Goal: Transaction & Acquisition: Purchase product/service

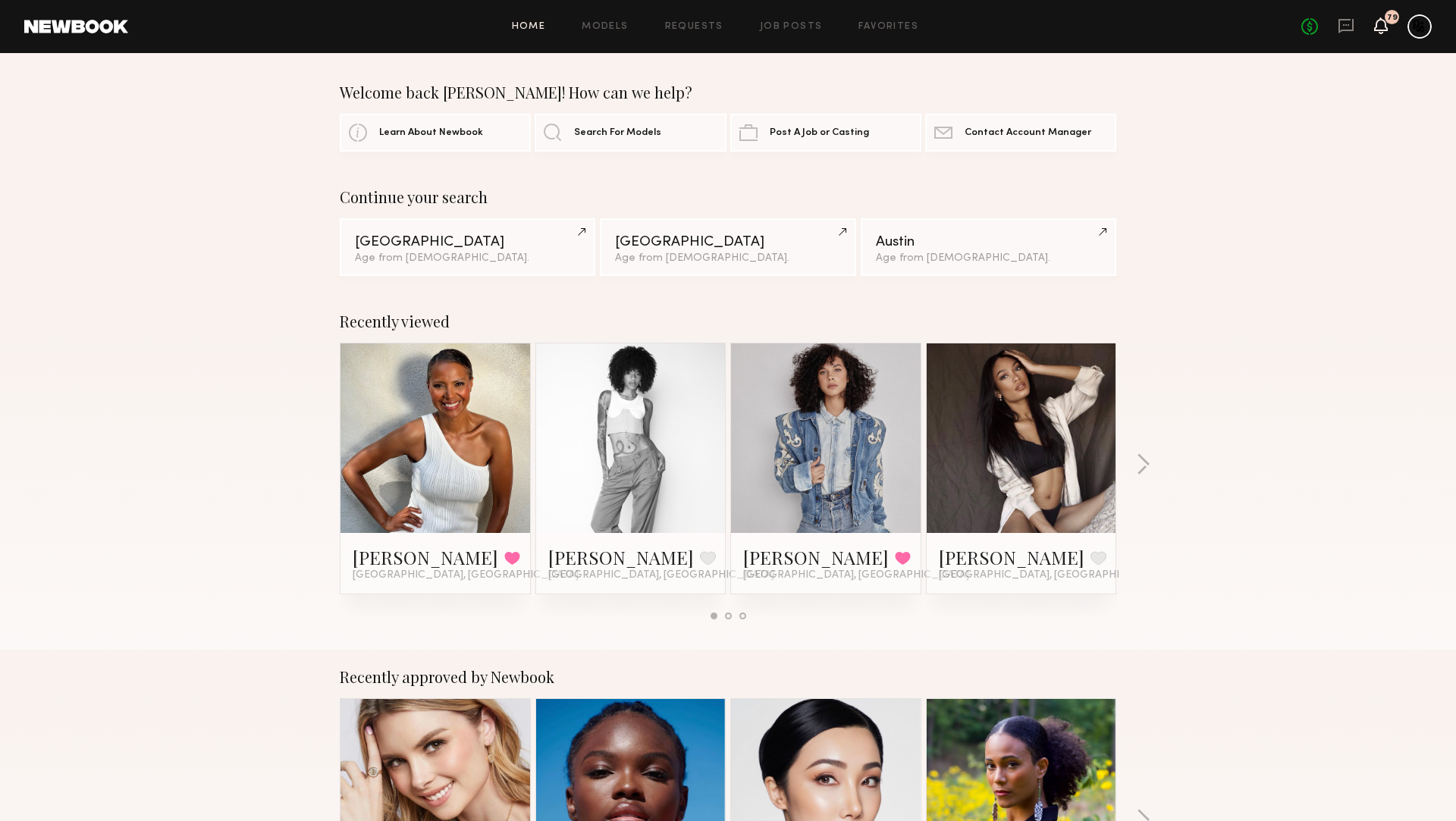
click at [1381, 32] on icon at bounding box center [1380, 33] width 4 height 3
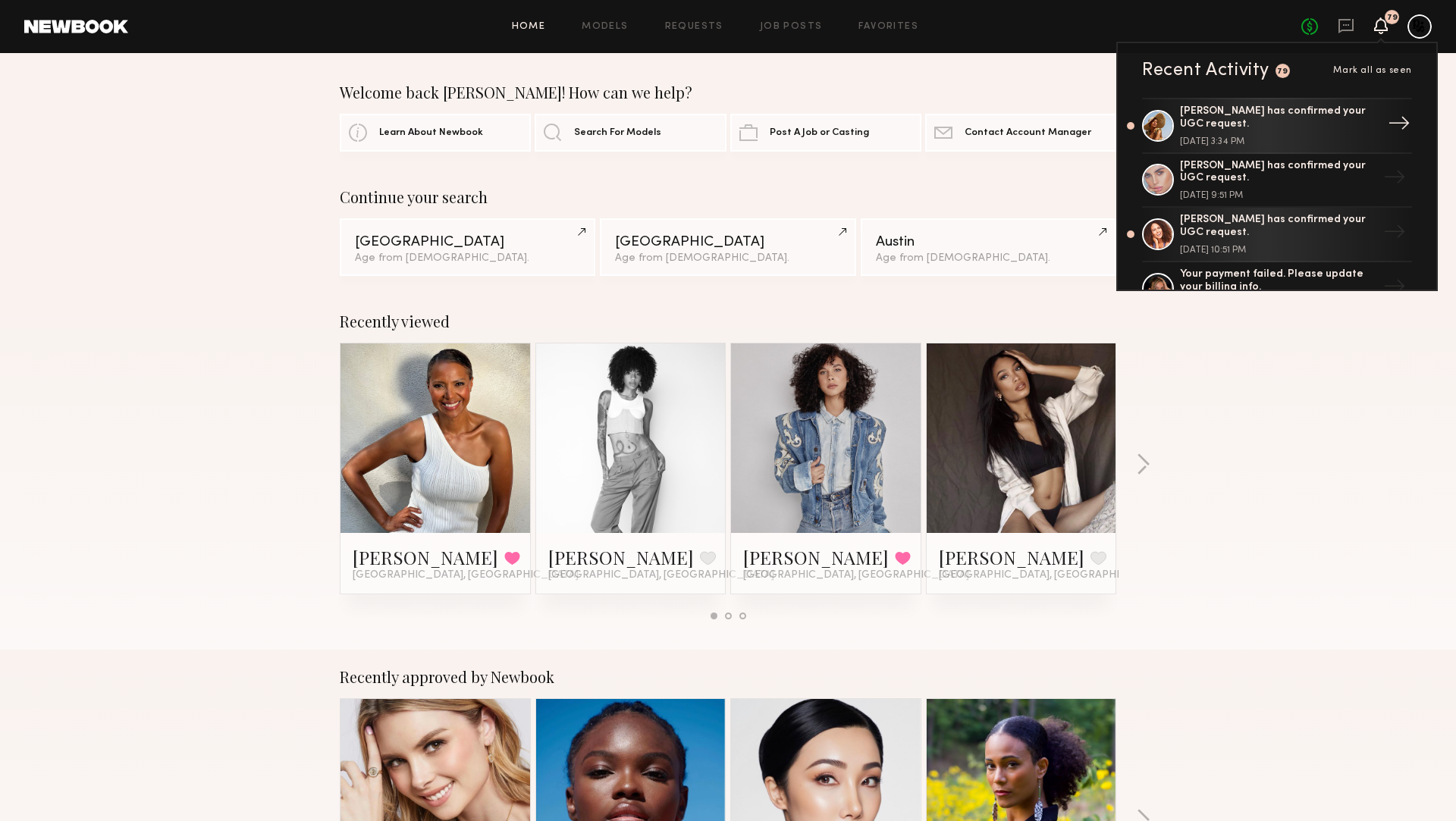
click at [1274, 115] on div "Rose M. has confirmed your UGC request." at bounding box center [1278, 118] width 197 height 26
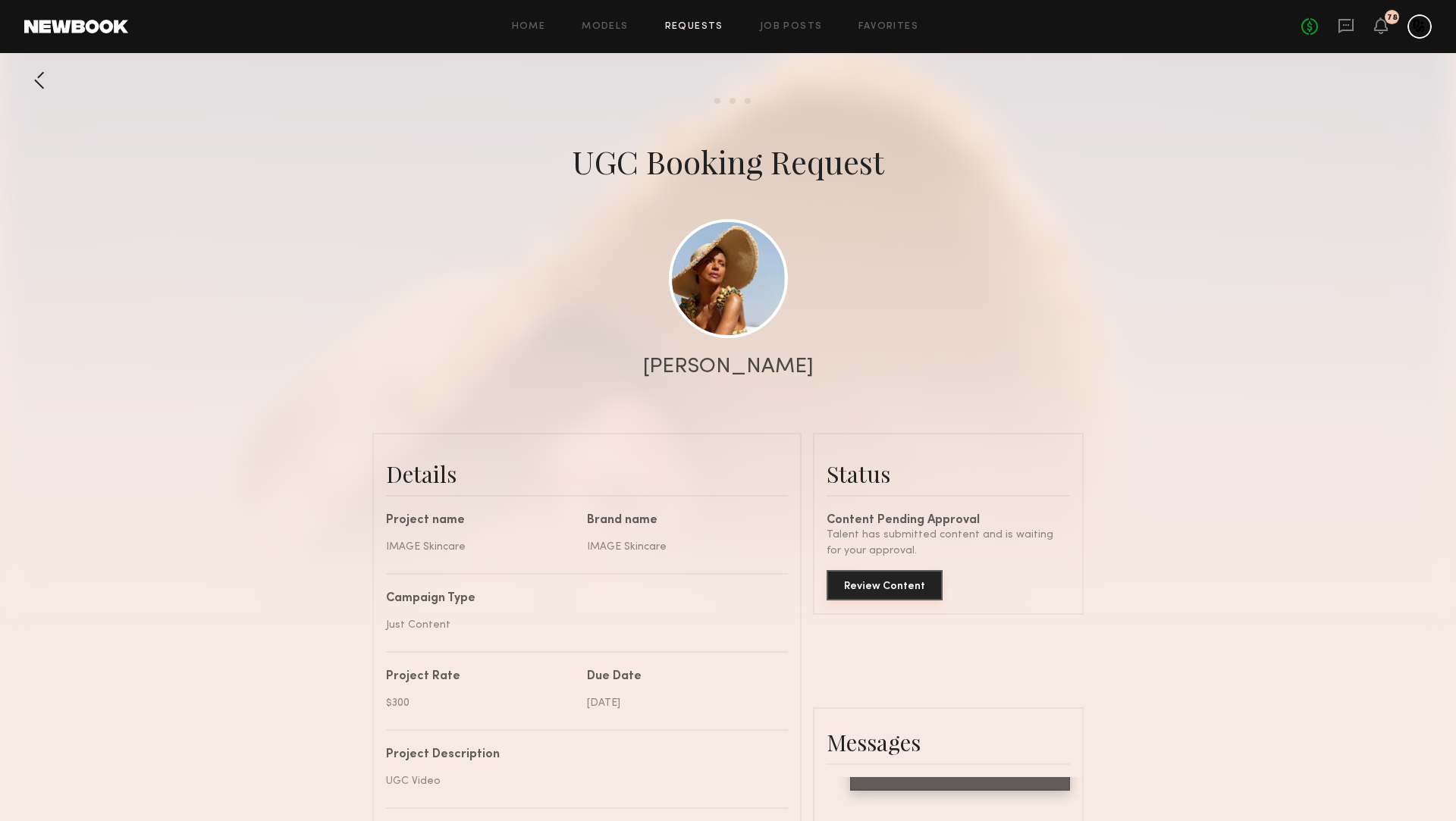
scroll to position [2060, 0]
click at [909, 585] on button "Review Content" at bounding box center [885, 585] width 116 height 30
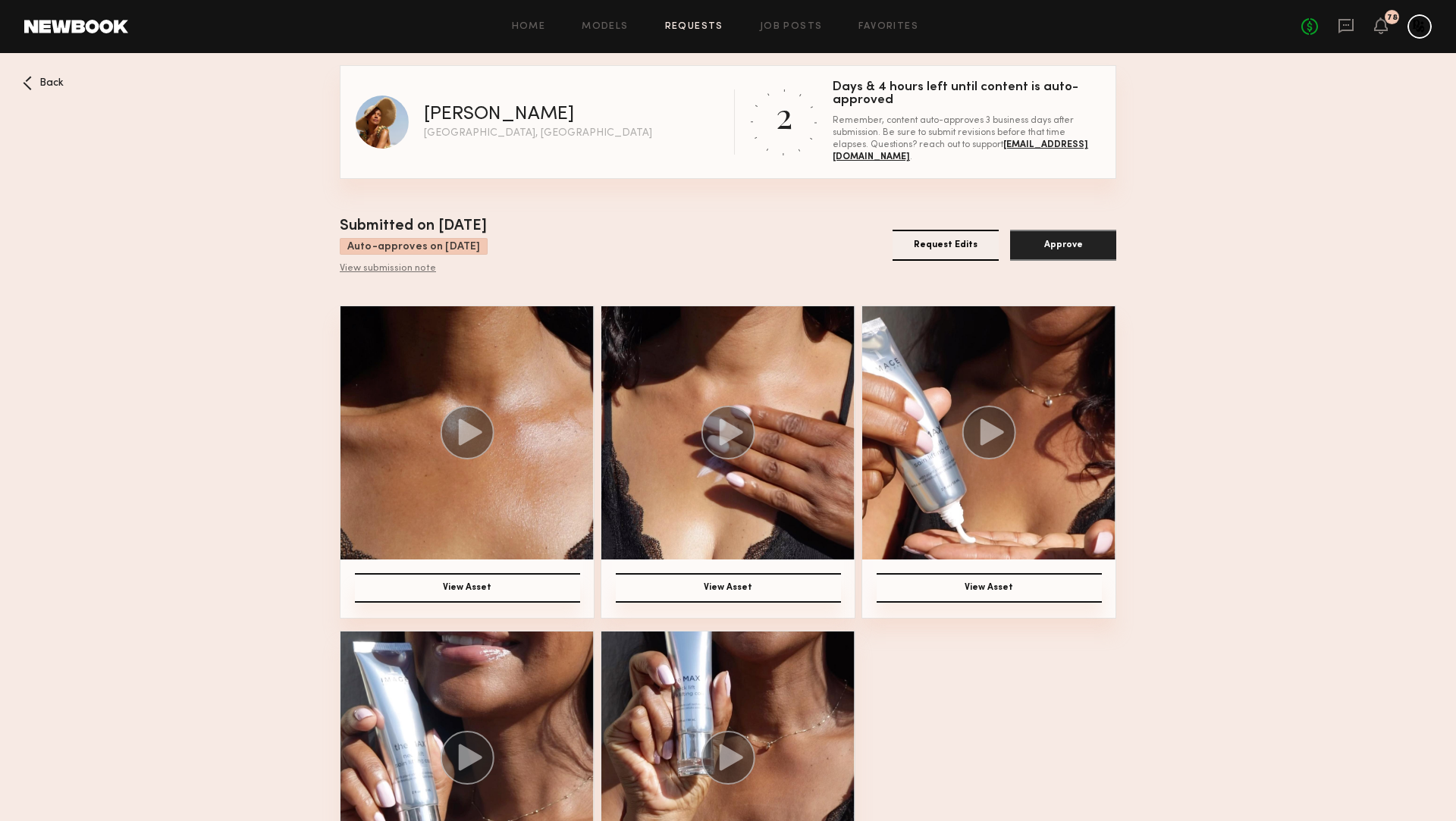
scroll to position [134, 0]
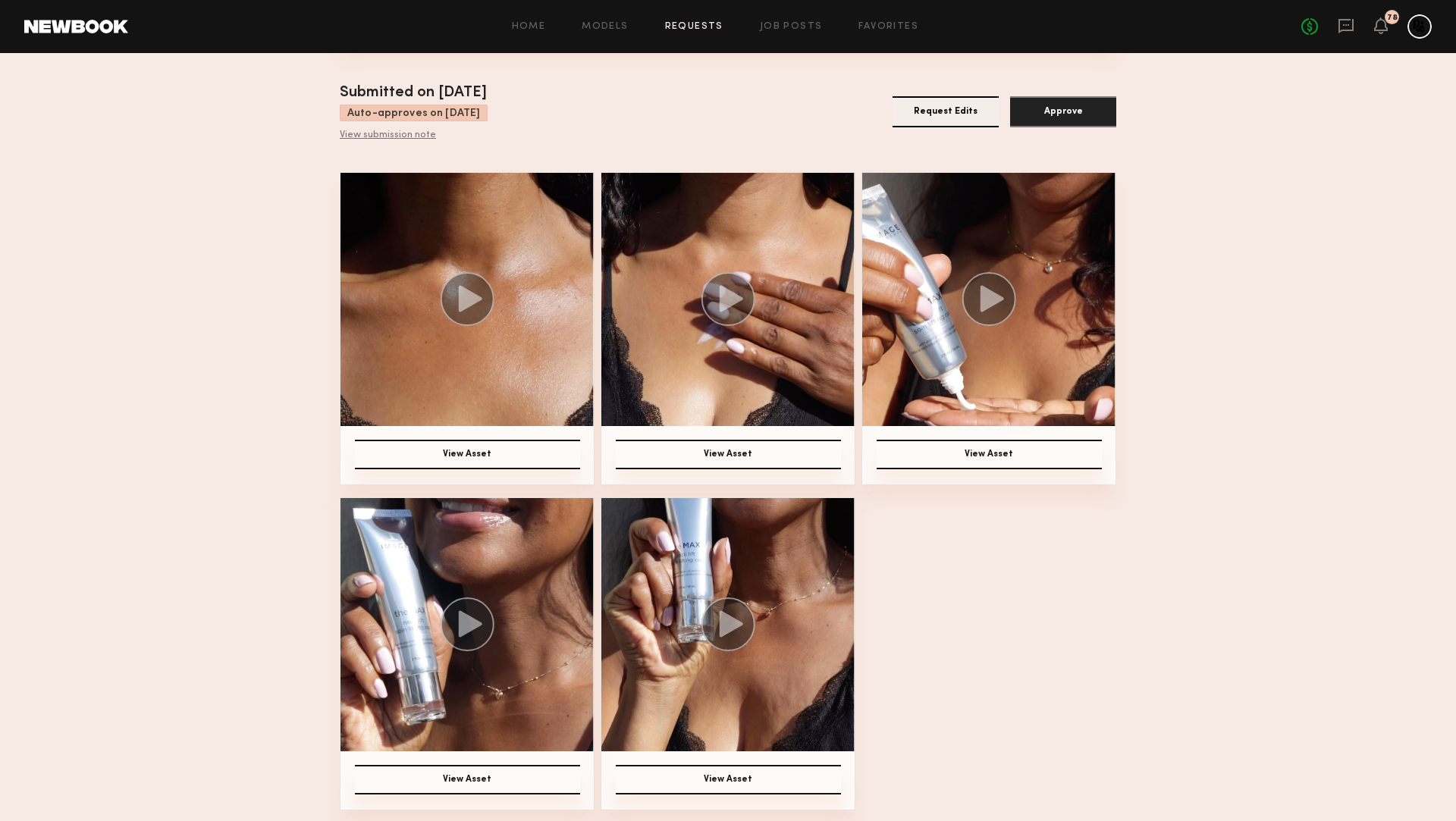
click at [417, 446] on button "View Asset" at bounding box center [467, 455] width 225 height 30
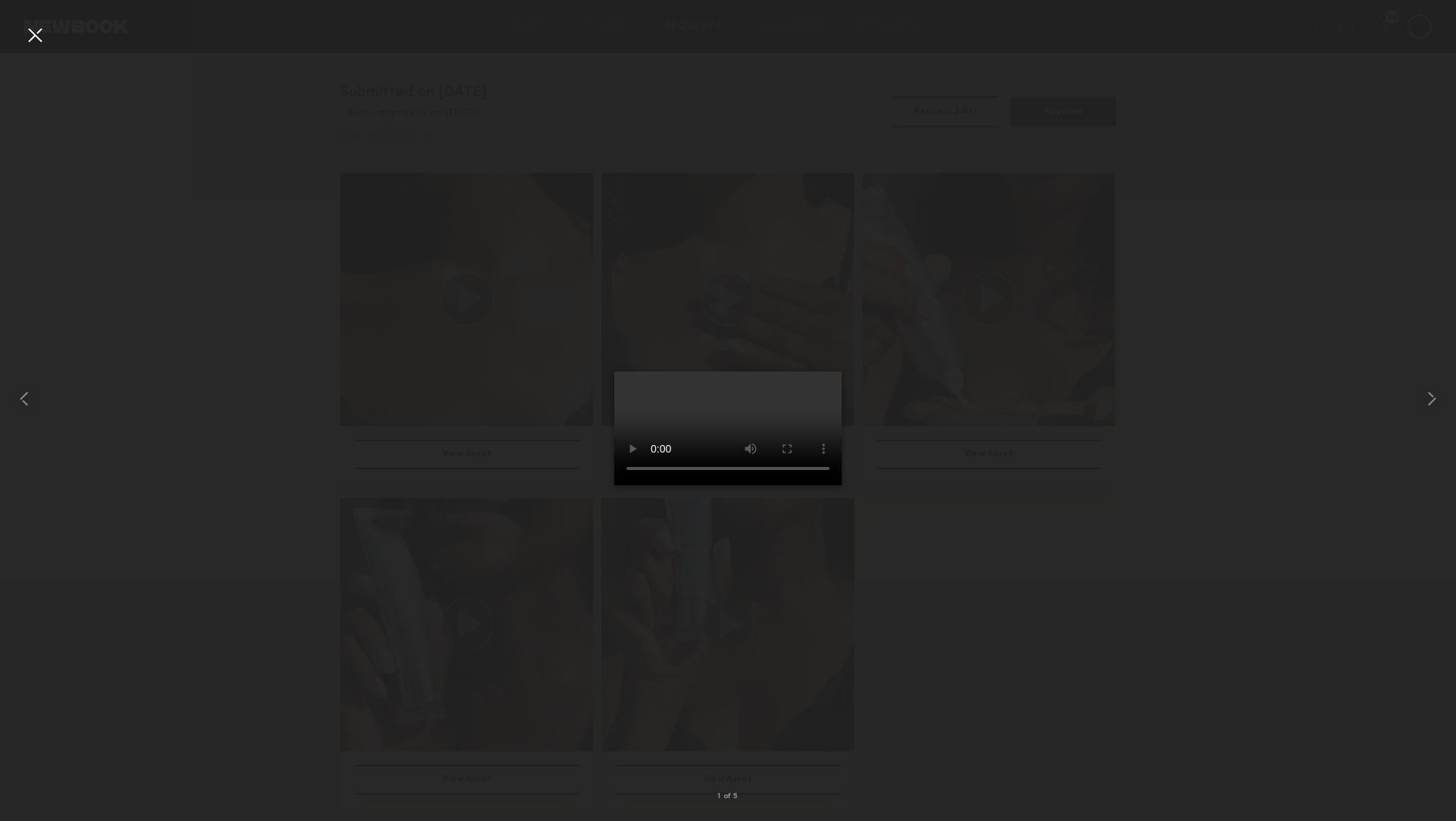
click at [30, 34] on div at bounding box center [35, 35] width 24 height 24
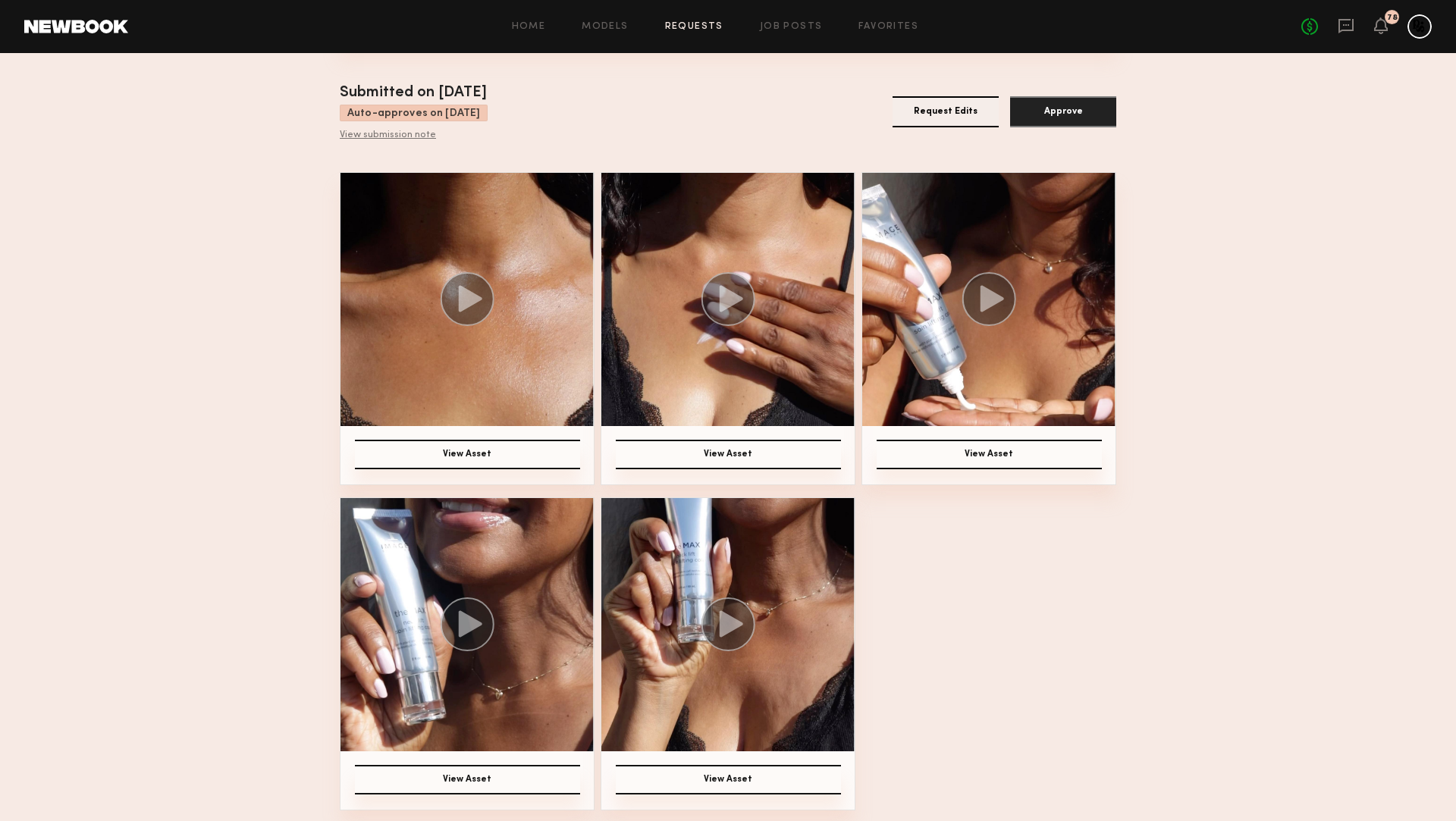
drag, startPoint x: 731, startPoint y: 295, endPoint x: 793, endPoint y: 345, distance: 79.6
click at [731, 295] on icon at bounding box center [731, 299] width 23 height 27
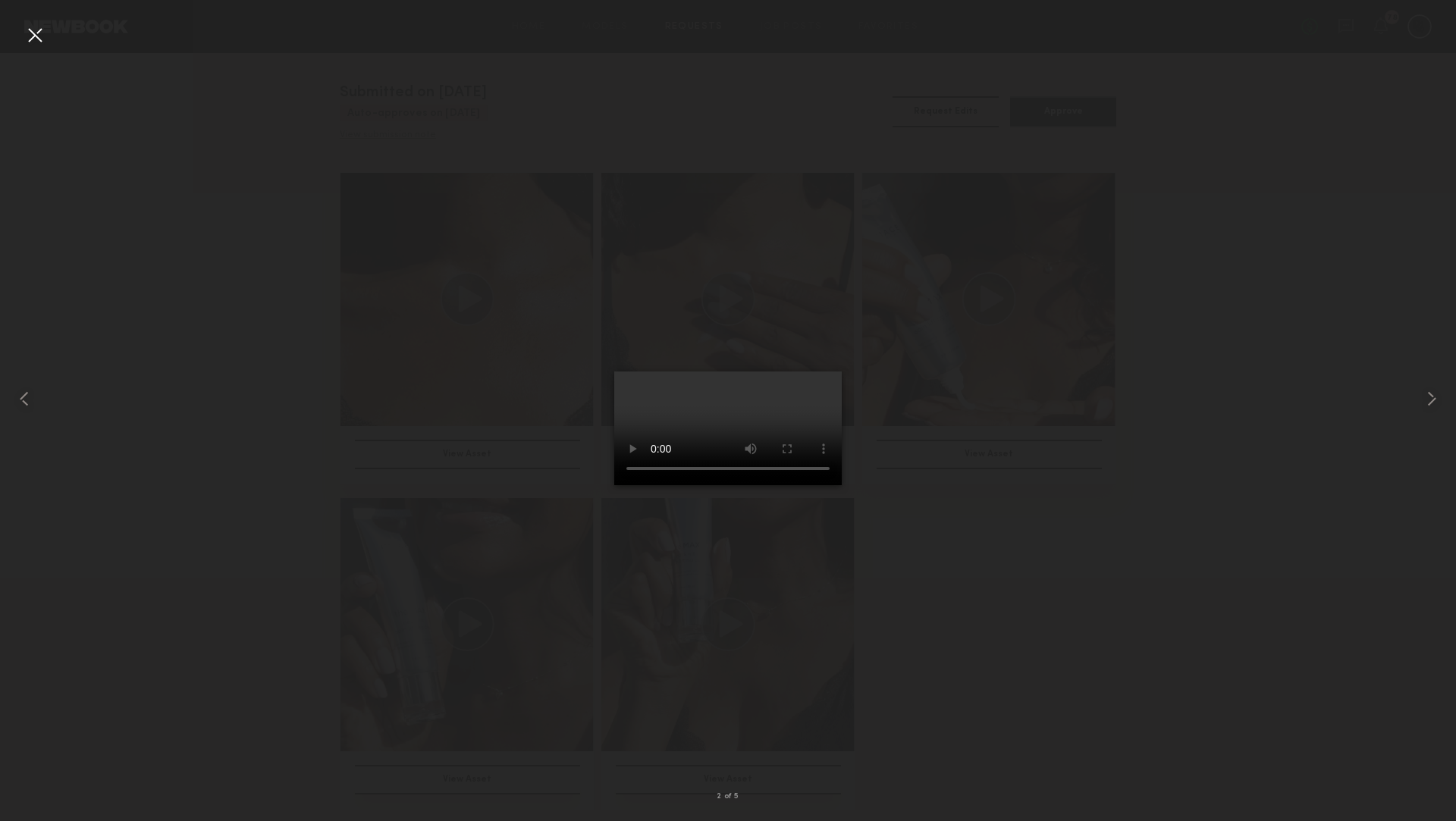
click at [38, 35] on div at bounding box center [35, 35] width 24 height 24
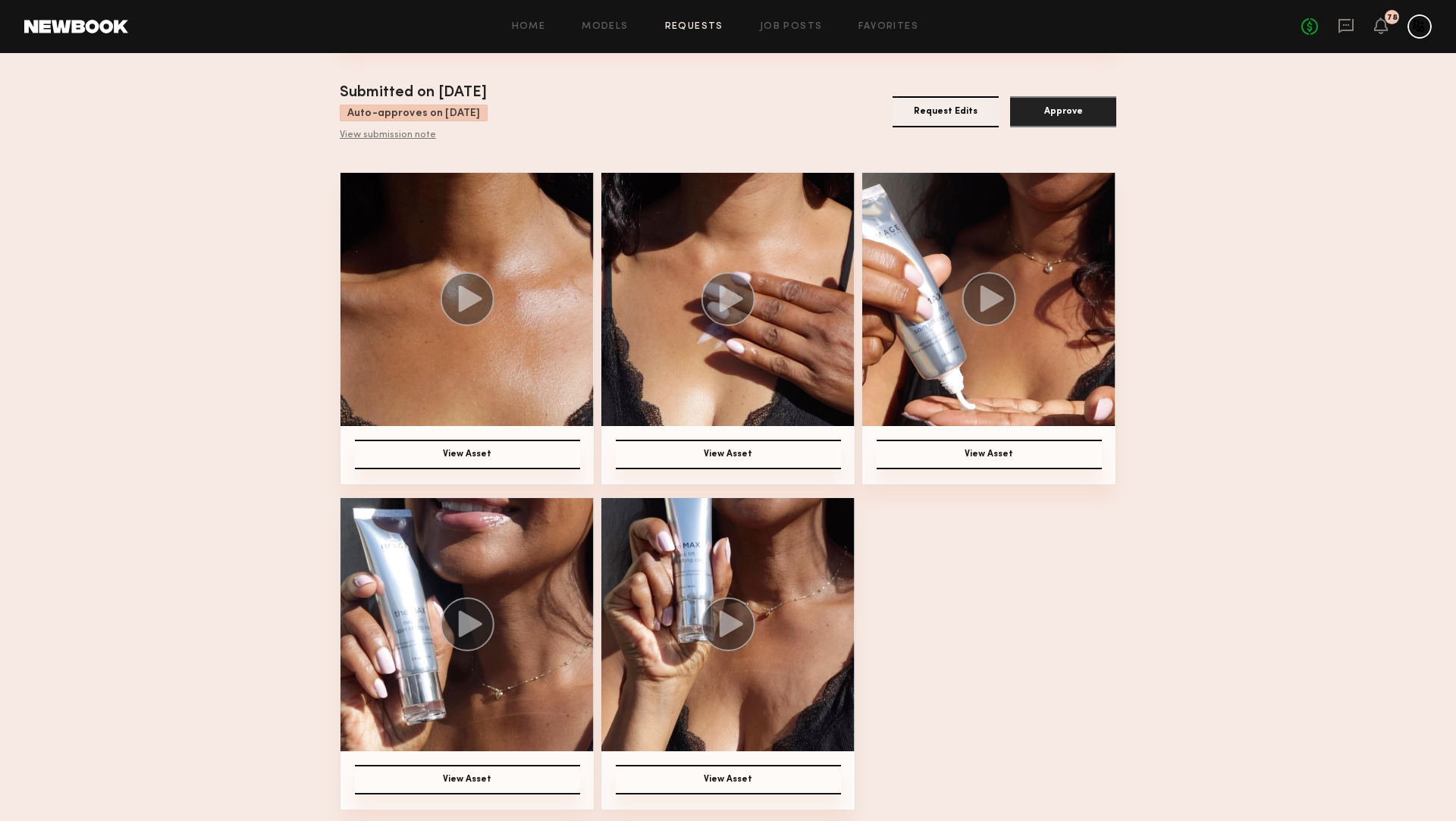
click at [990, 389] on img at bounding box center [989, 299] width 254 height 253
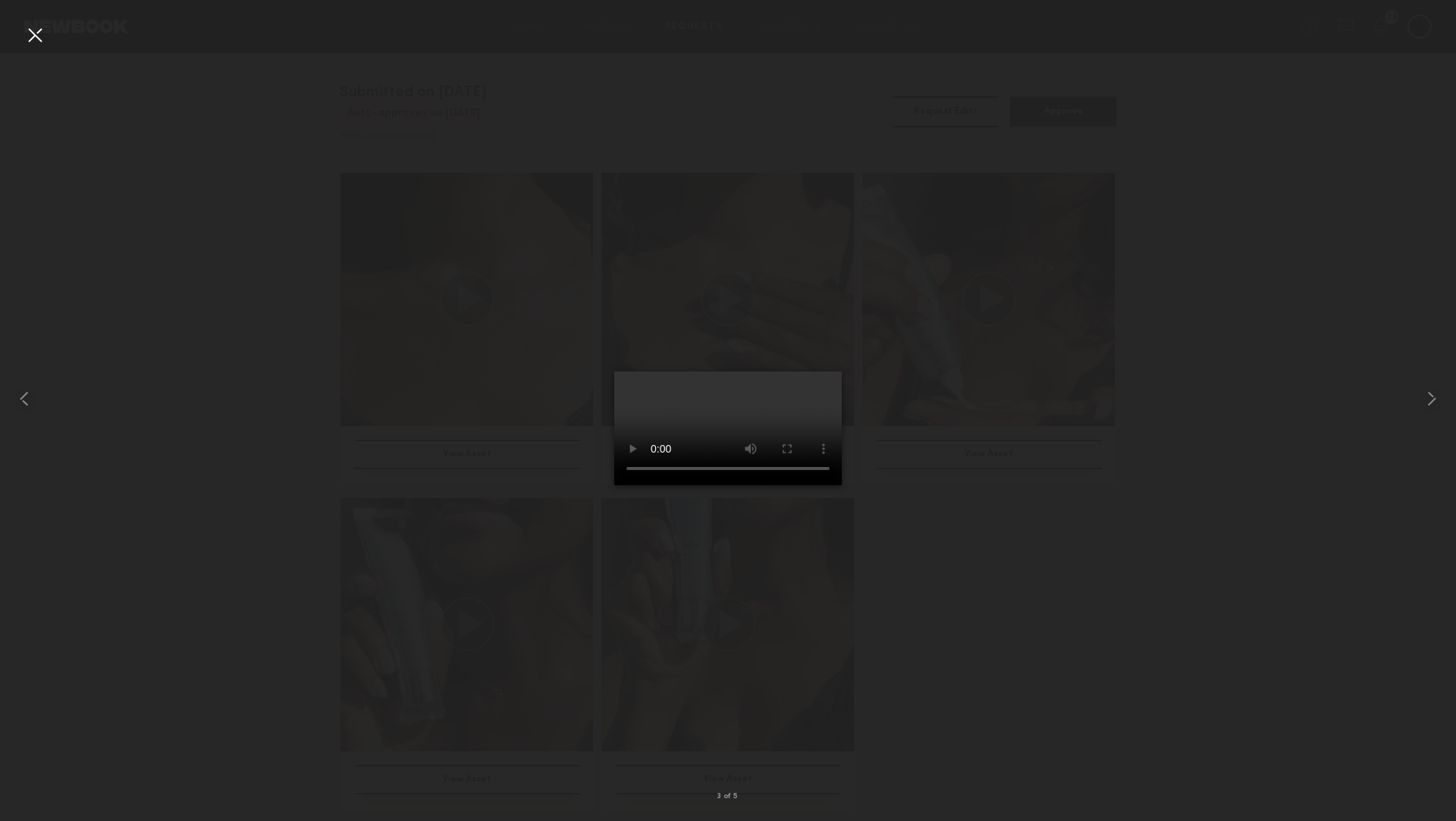
click at [33, 40] on div at bounding box center [35, 35] width 24 height 24
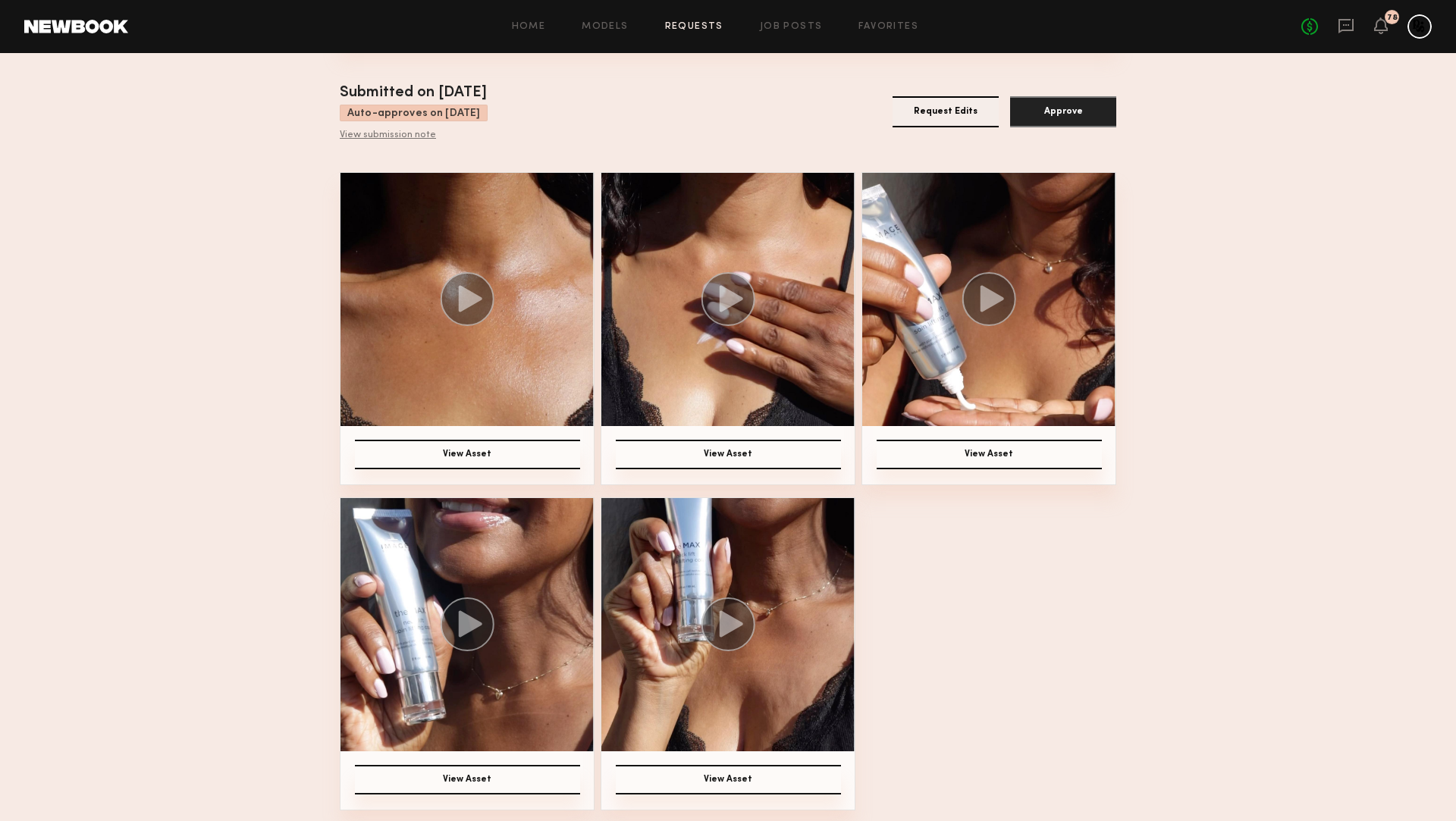
click at [544, 684] on img at bounding box center [467, 625] width 254 height 253
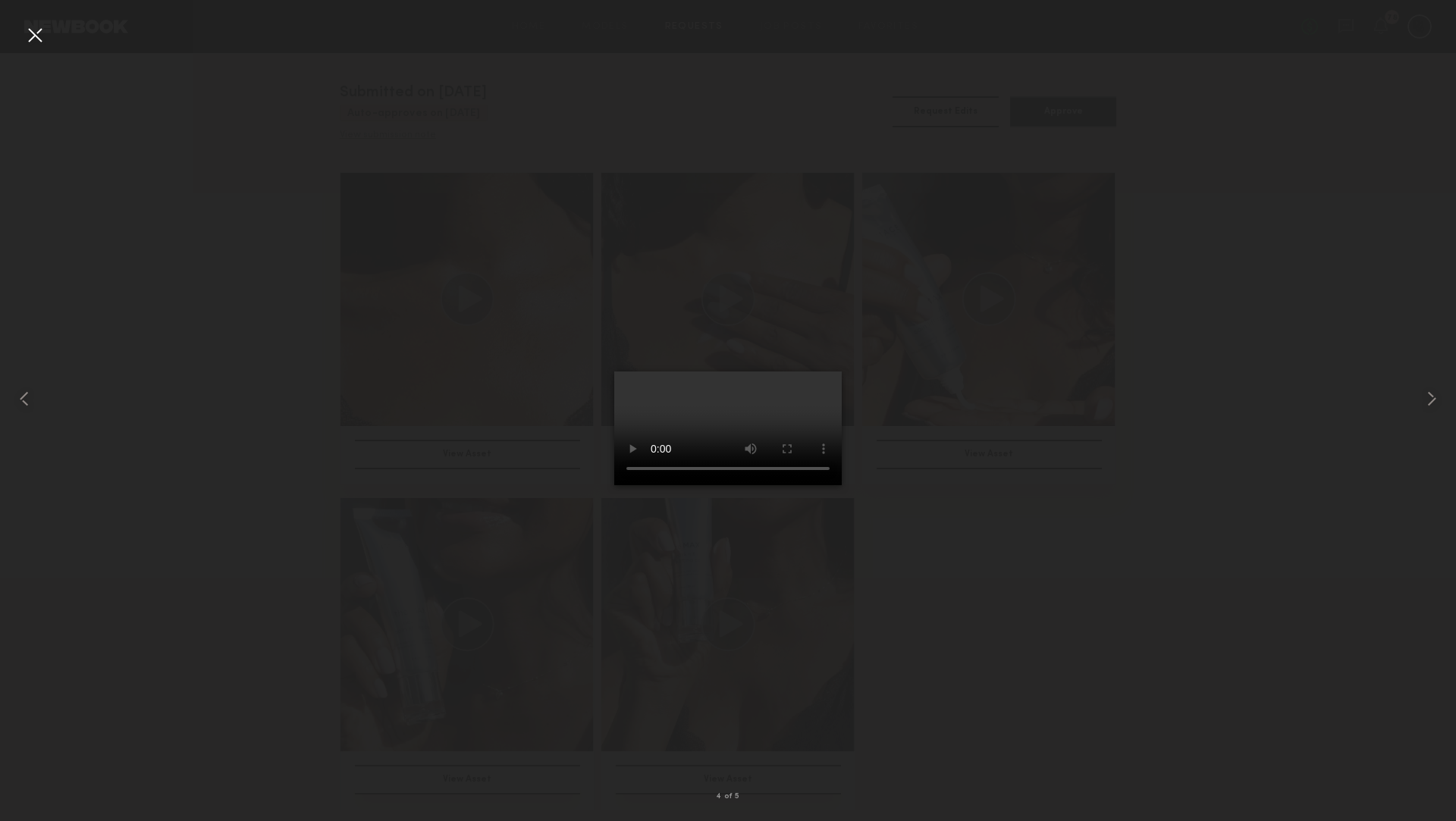
click at [45, 32] on div at bounding box center [35, 35] width 24 height 24
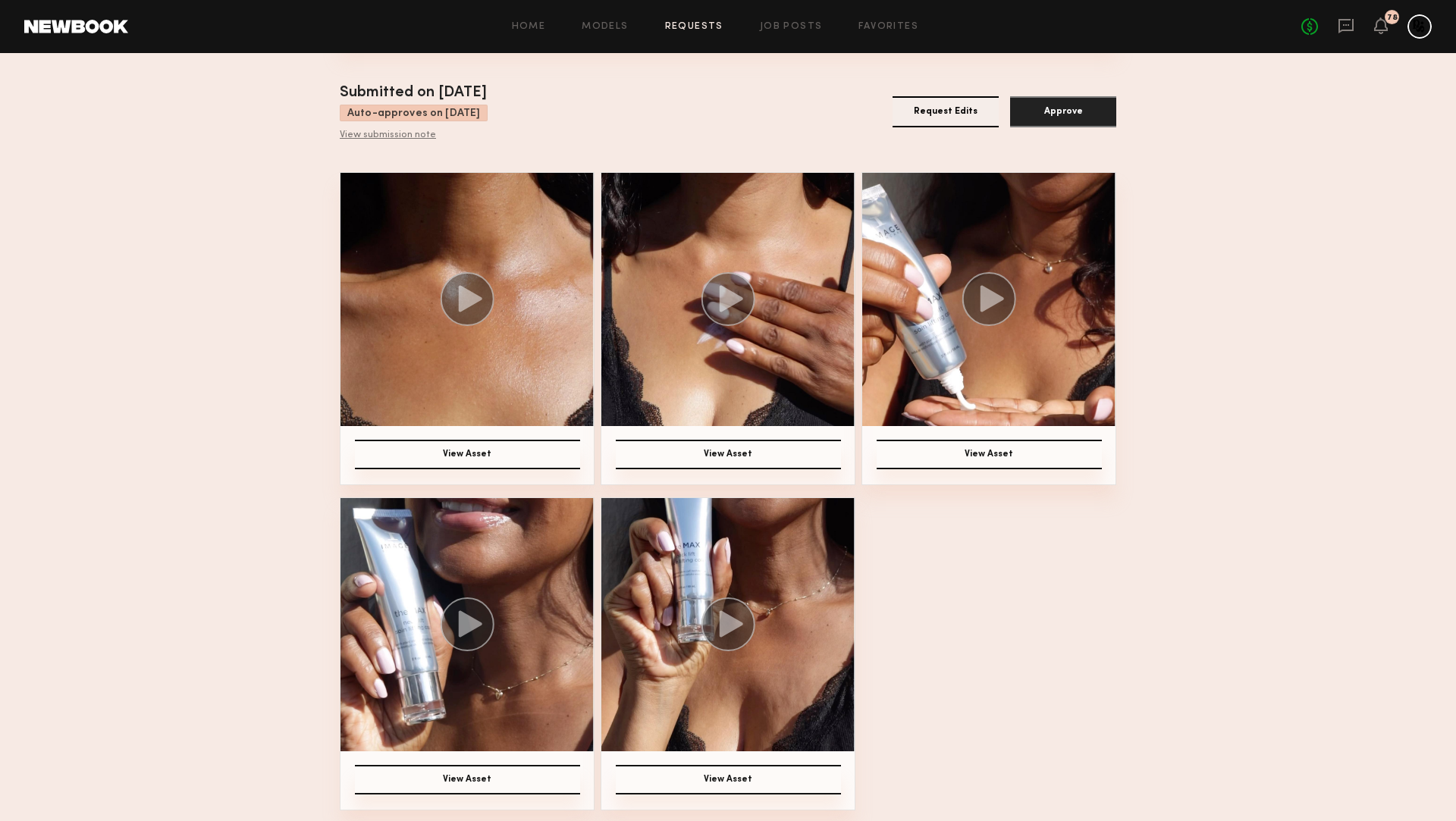
drag, startPoint x: 744, startPoint y: 675, endPoint x: 769, endPoint y: 650, distance: 35.4
click at [744, 675] on img at bounding box center [728, 625] width 254 height 253
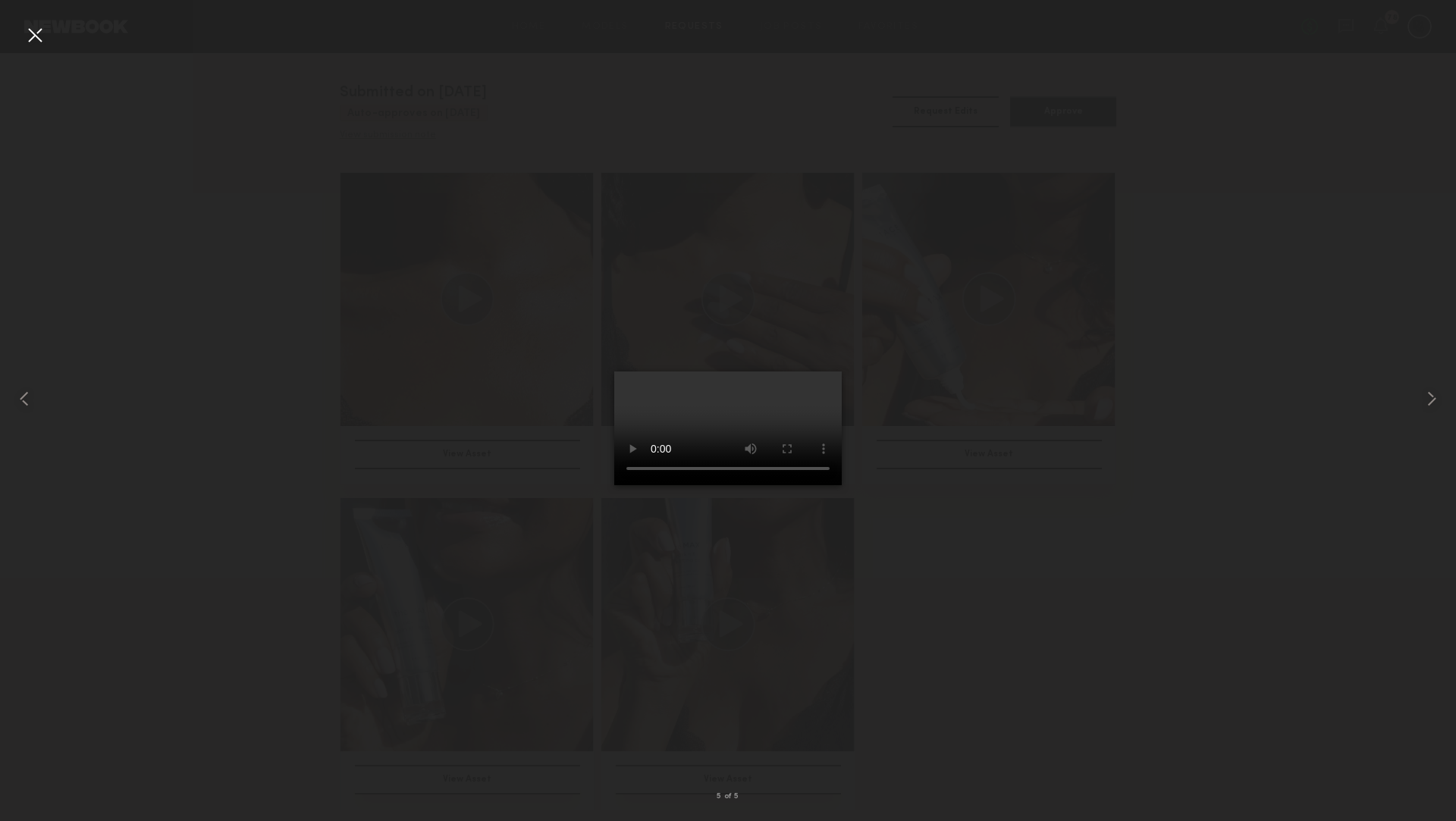
click at [39, 37] on div at bounding box center [35, 35] width 24 height 24
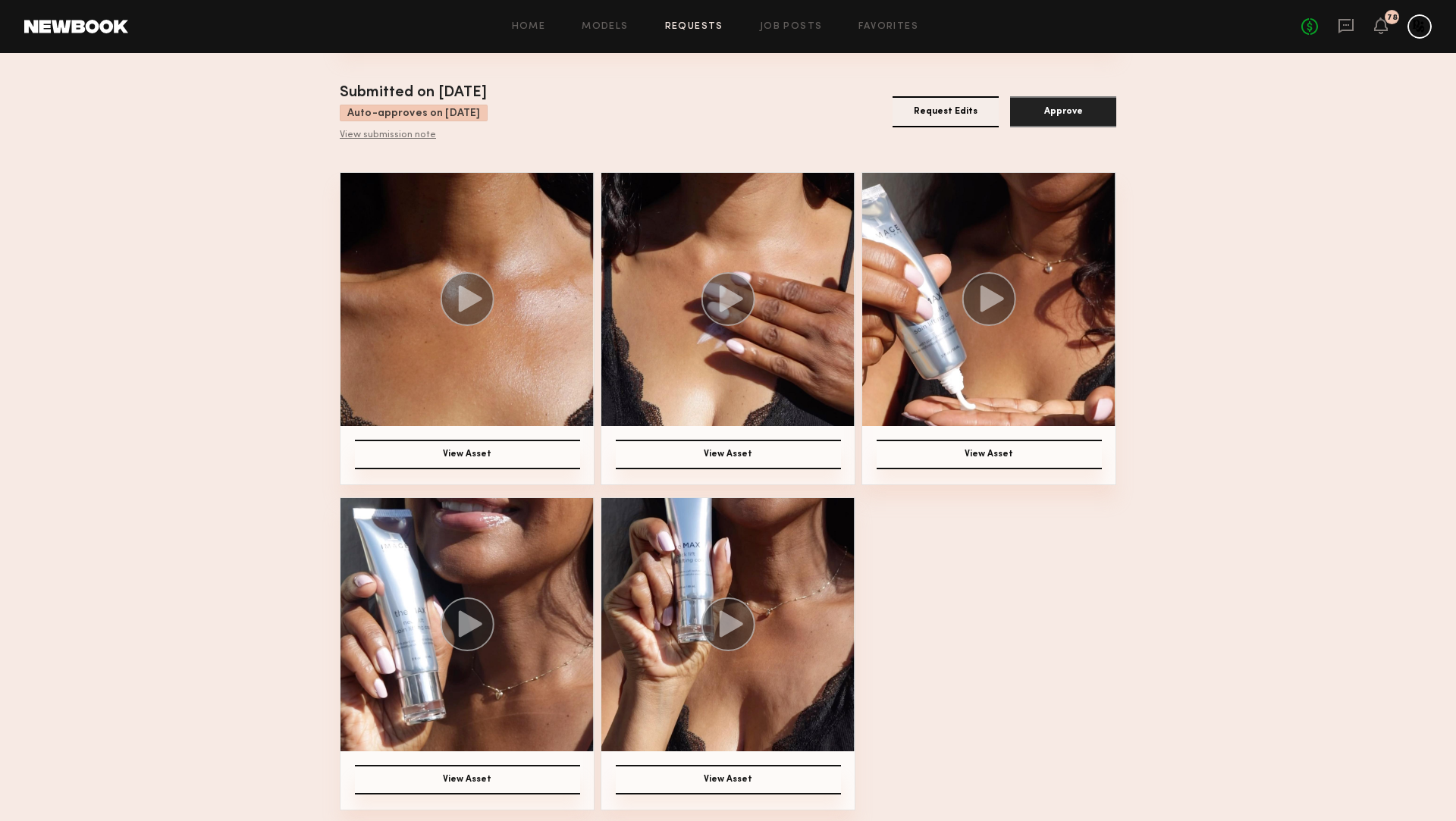
click at [1042, 105] on button "Approve" at bounding box center [1063, 112] width 106 height 31
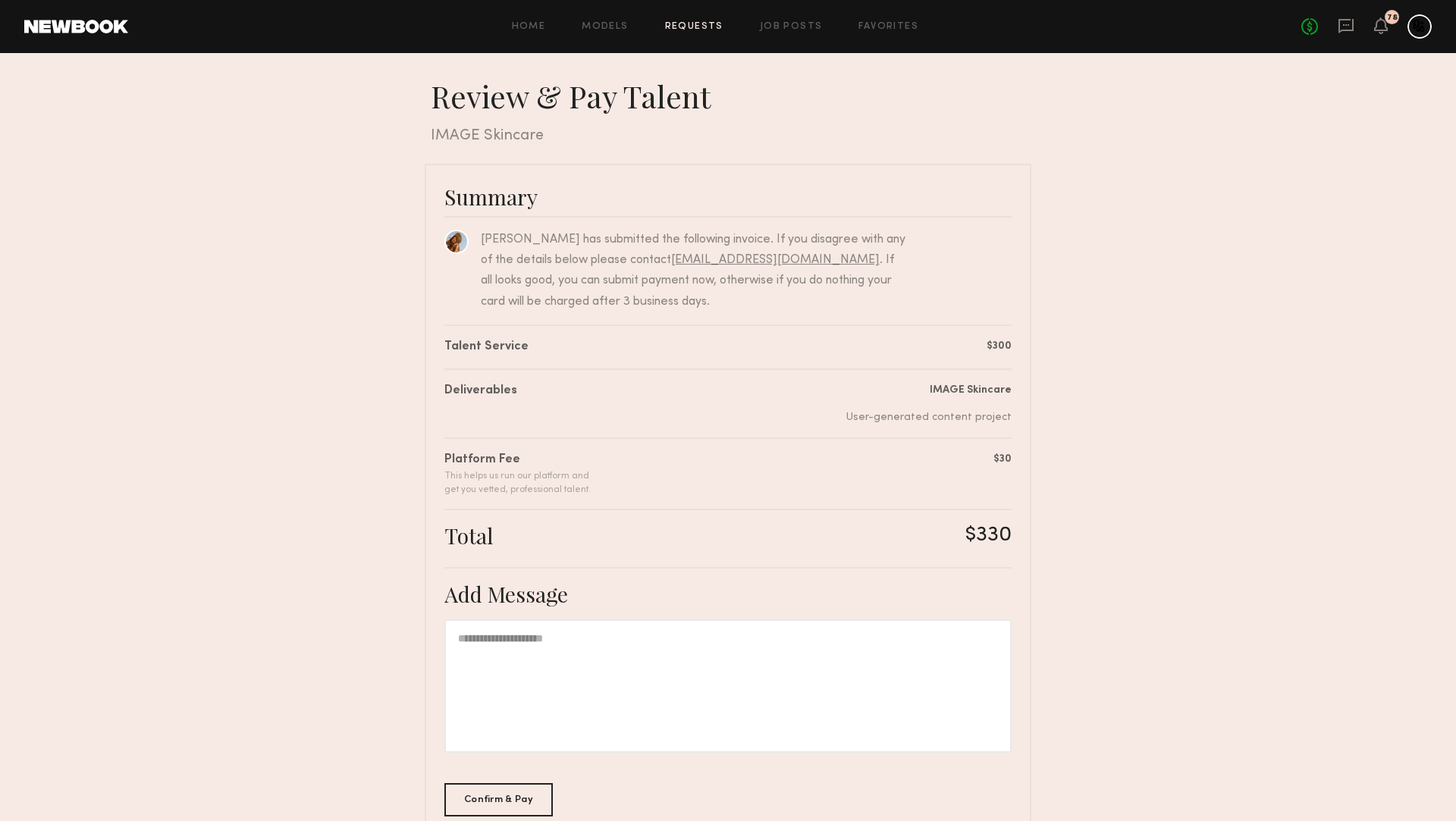
click at [762, 640] on div at bounding box center [728, 686] width 567 height 134
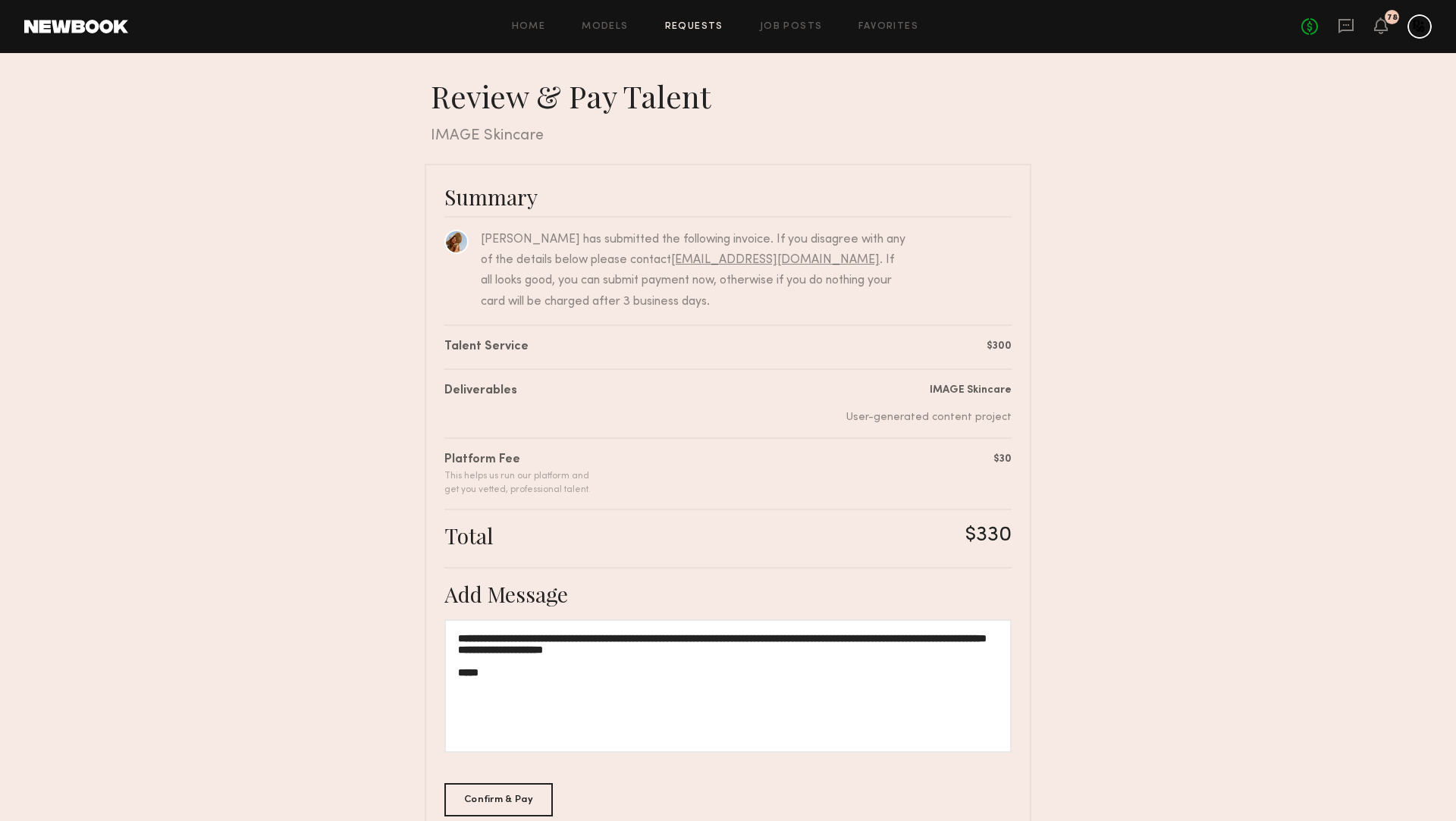
scroll to position [91, 0]
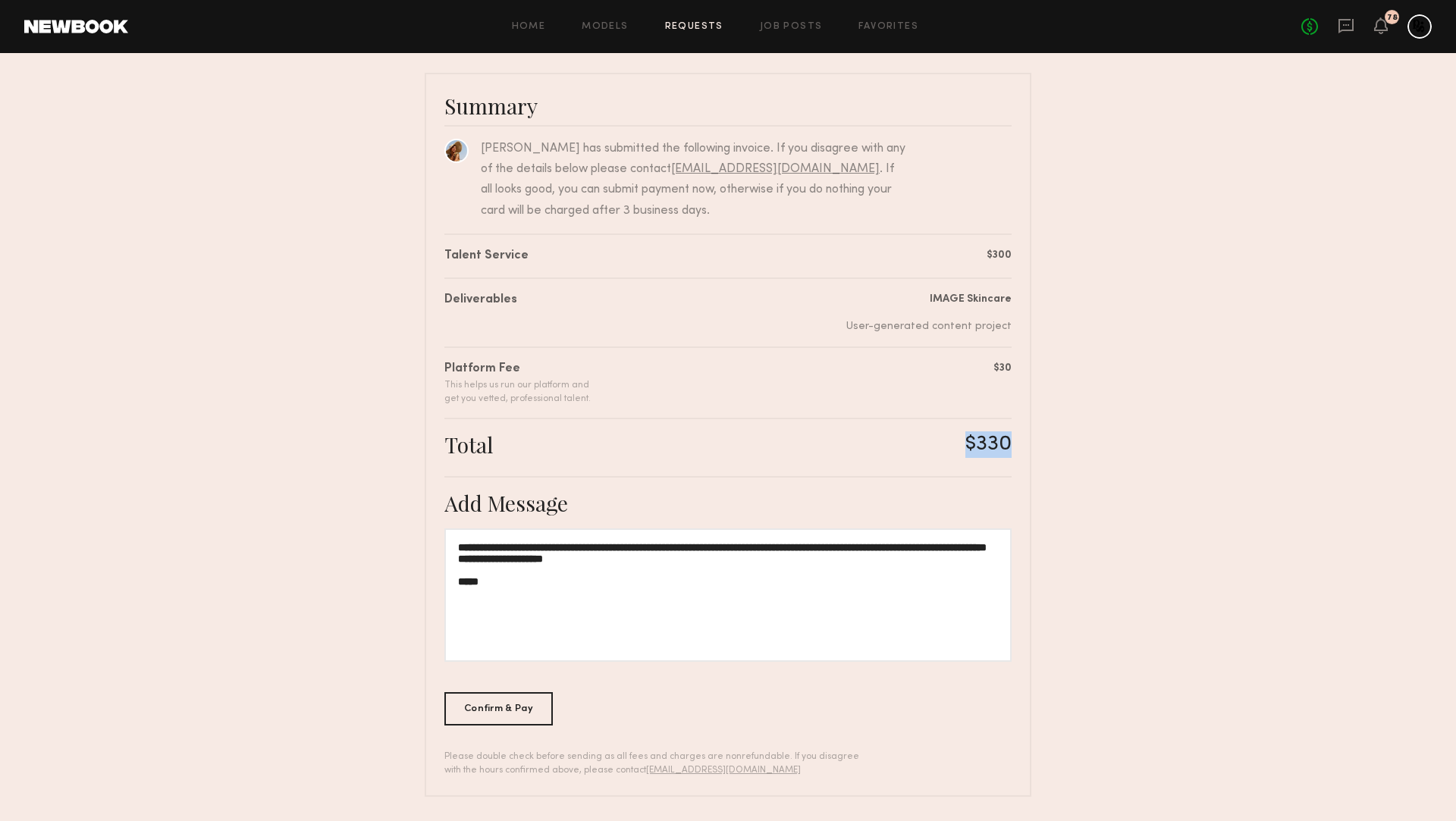
drag, startPoint x: 960, startPoint y: 442, endPoint x: 1014, endPoint y: 443, distance: 54.0
click at [1014, 443] on div "**********" at bounding box center [728, 435] width 607 height 724
copy div "$330"
click at [512, 709] on div "Confirm & Pay" at bounding box center [498, 708] width 109 height 33
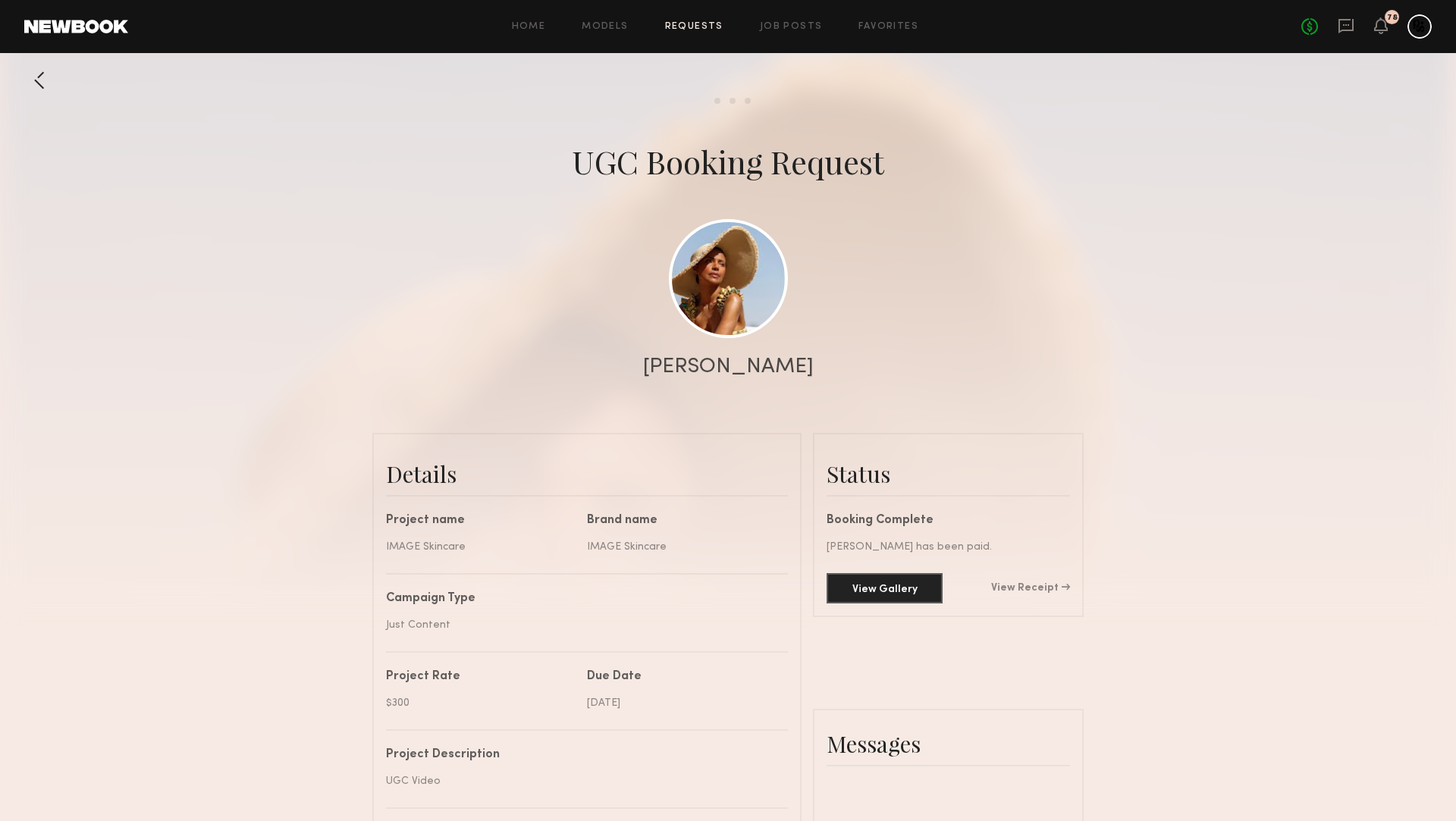
scroll to position [2203, 0]
click at [899, 588] on button "View Gallery" at bounding box center [885, 587] width 116 height 30
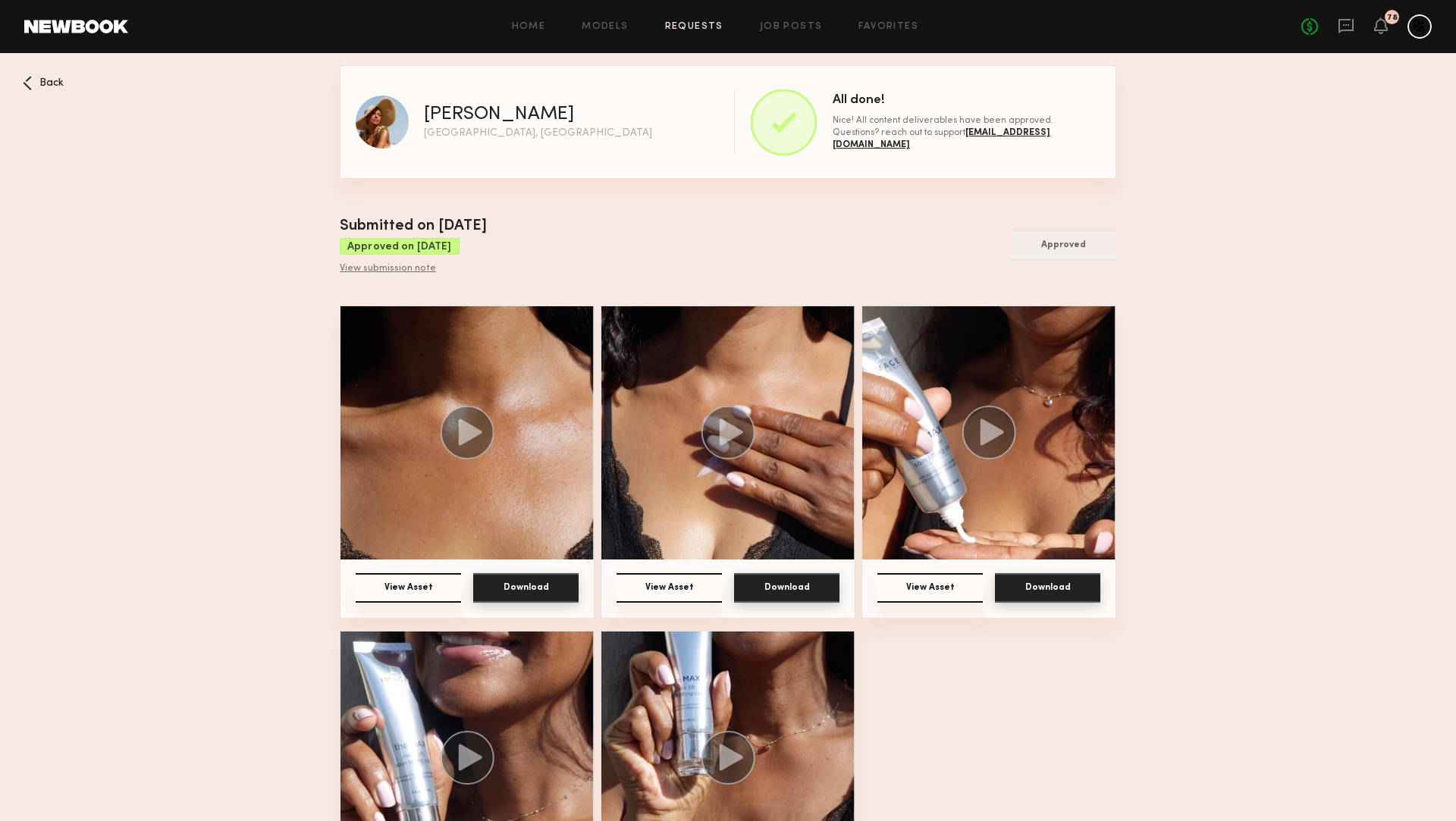
click at [498, 577] on button "Download" at bounding box center [525, 588] width 105 height 30
click at [776, 601] on button "Download" at bounding box center [786, 588] width 105 height 30
click at [1061, 579] on button "Download" at bounding box center [1047, 588] width 105 height 30
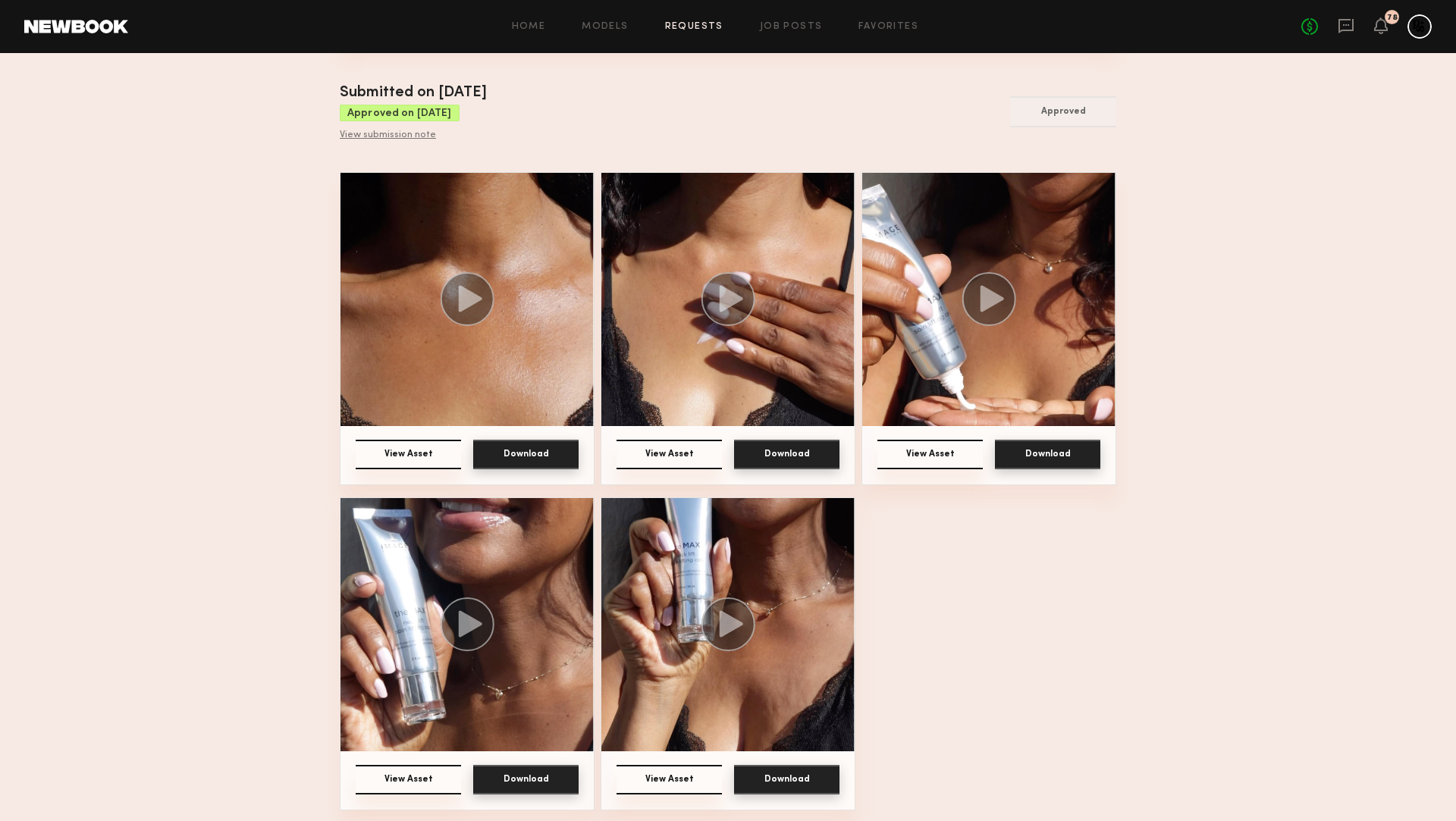
click at [524, 781] on button "Download" at bounding box center [525, 779] width 105 height 30
click at [789, 771] on button "Download" at bounding box center [786, 779] width 105 height 30
